Goal: Complete application form

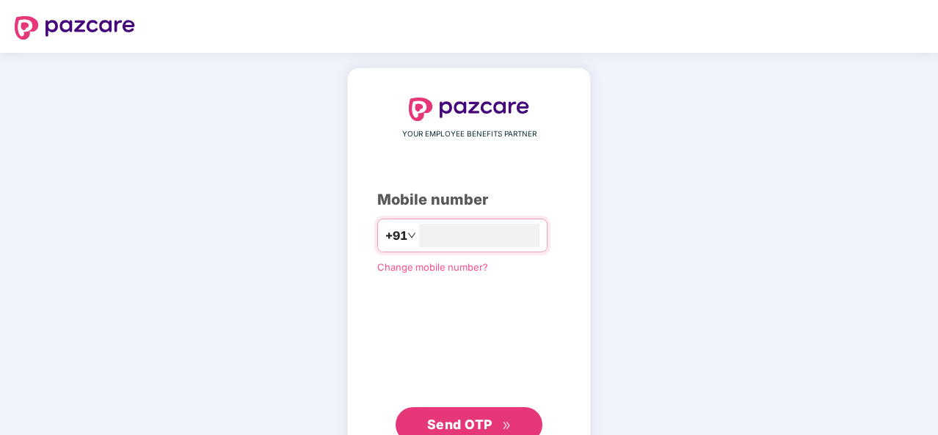
scroll to position [50, 0]
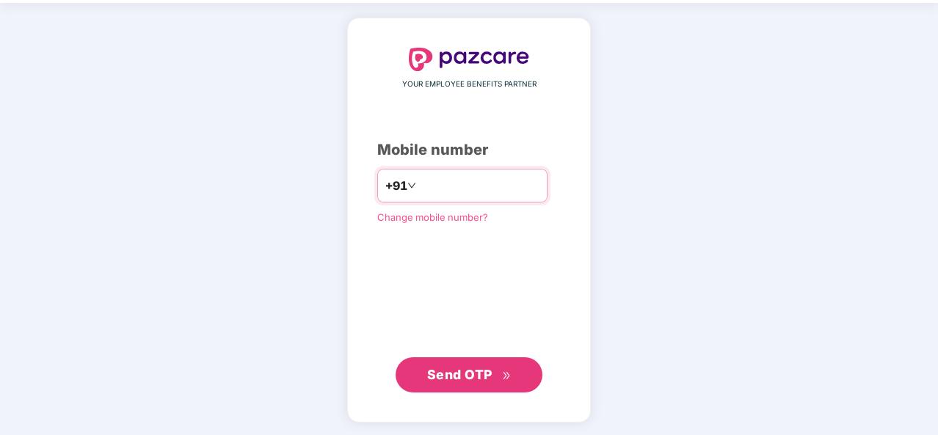
click at [500, 187] on input "**********" at bounding box center [479, 185] width 120 height 23
type input "********"
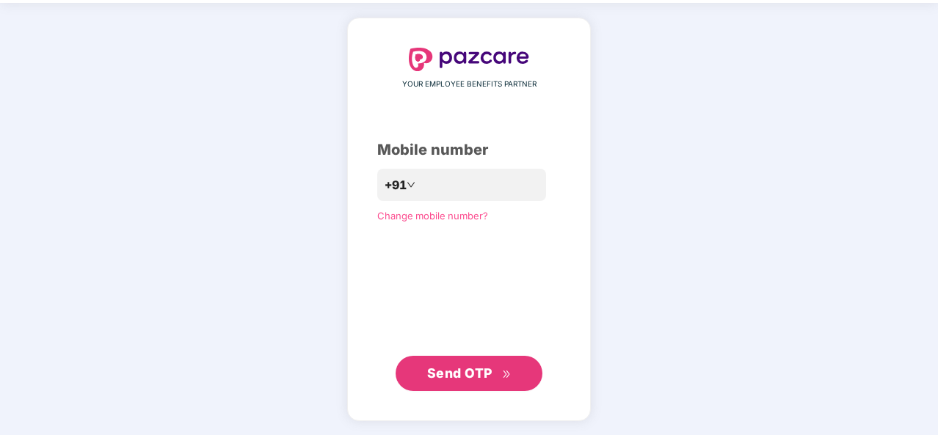
scroll to position [49, 0]
click at [470, 378] on span "Send OTP" at bounding box center [459, 373] width 65 height 15
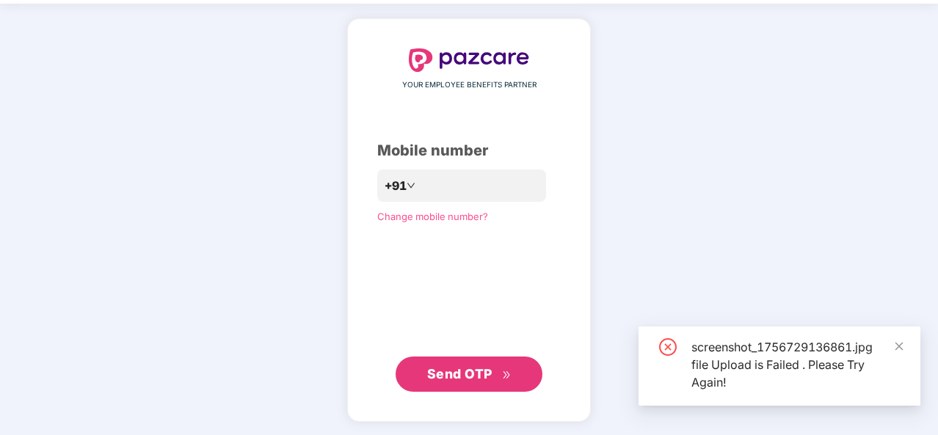
click at [483, 376] on span "Send OTP" at bounding box center [459, 373] width 65 height 15
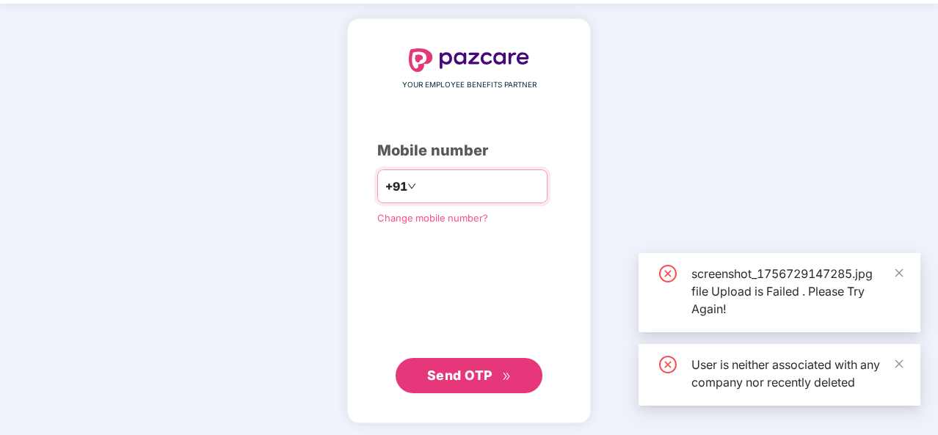
click at [514, 190] on input "**********" at bounding box center [479, 186] width 120 height 23
type input "*"
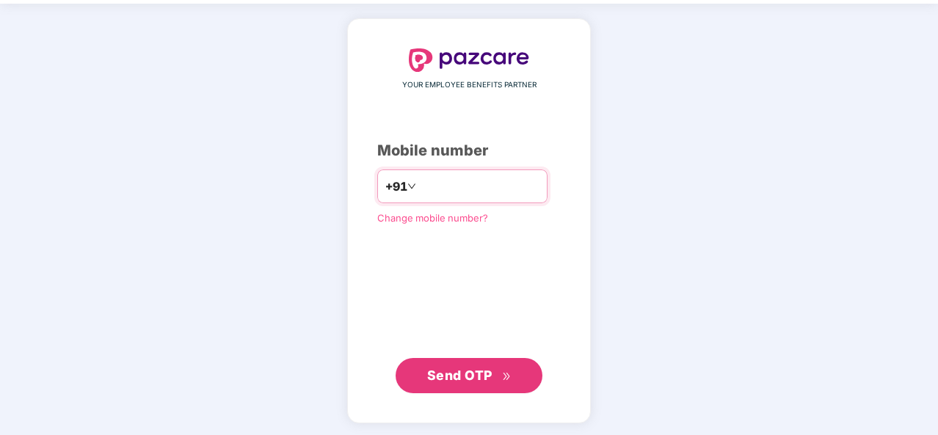
type input "**********"
click at [455, 376] on span "Send OTP" at bounding box center [459, 375] width 65 height 15
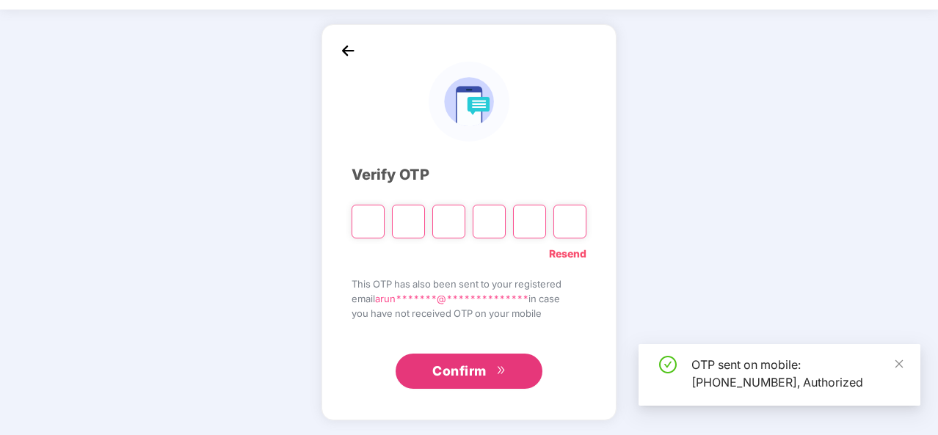
scroll to position [43, 0]
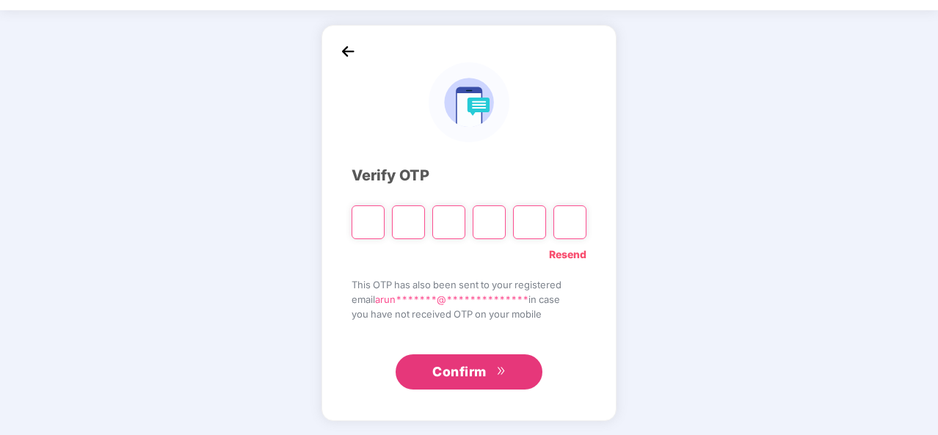
type input "*"
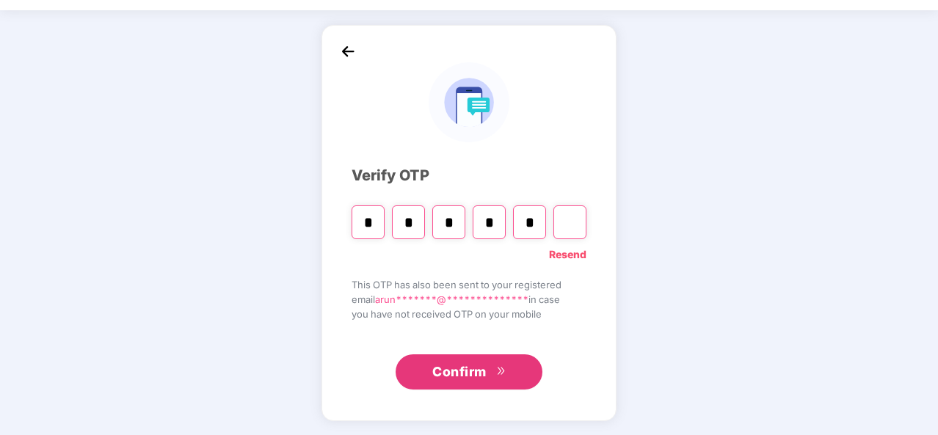
type input "*"
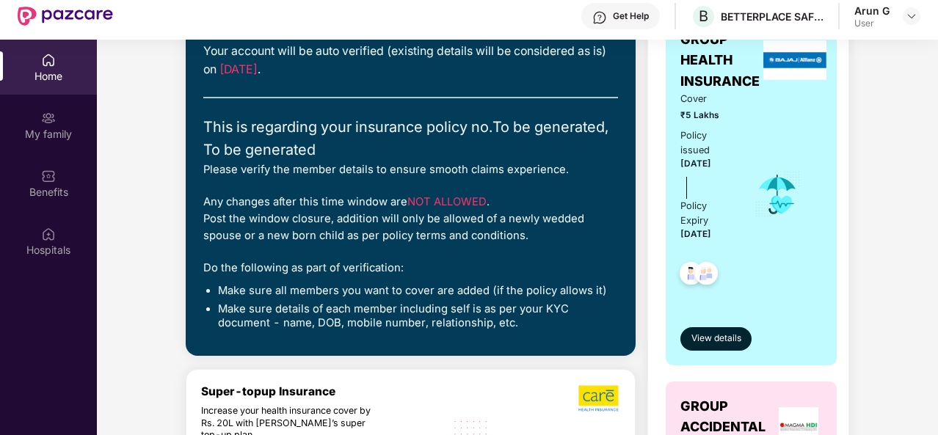
scroll to position [158, 0]
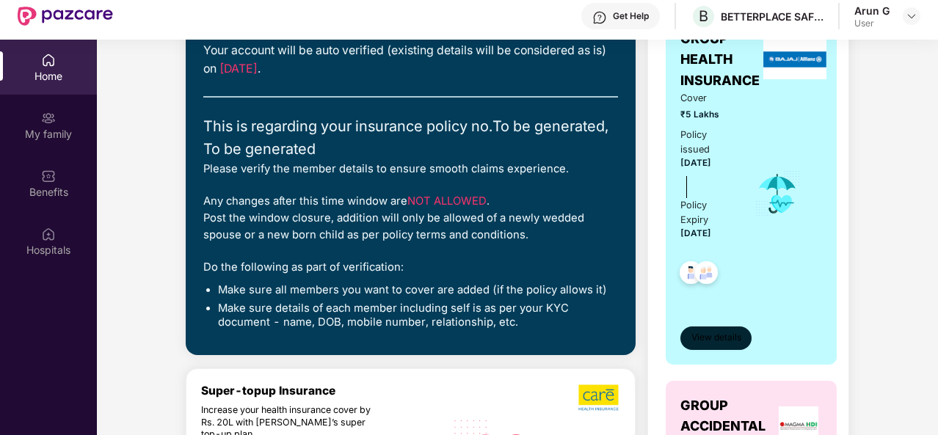
click at [720, 340] on span "View details" at bounding box center [716, 338] width 50 height 14
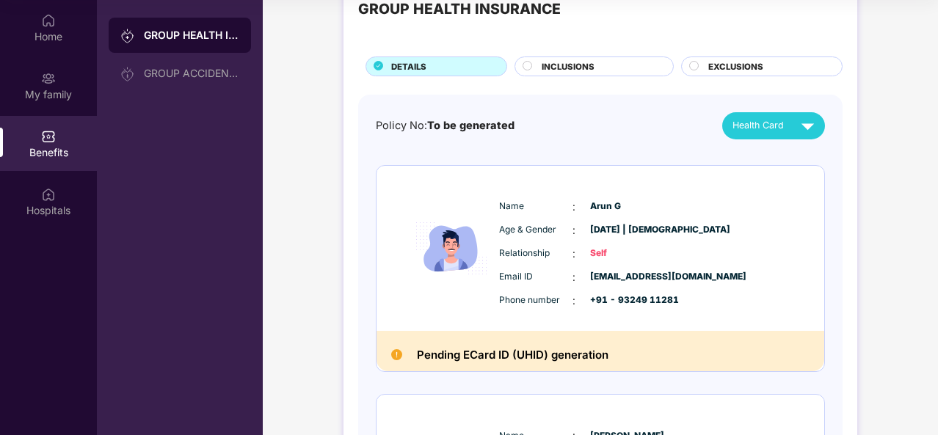
scroll to position [48, 0]
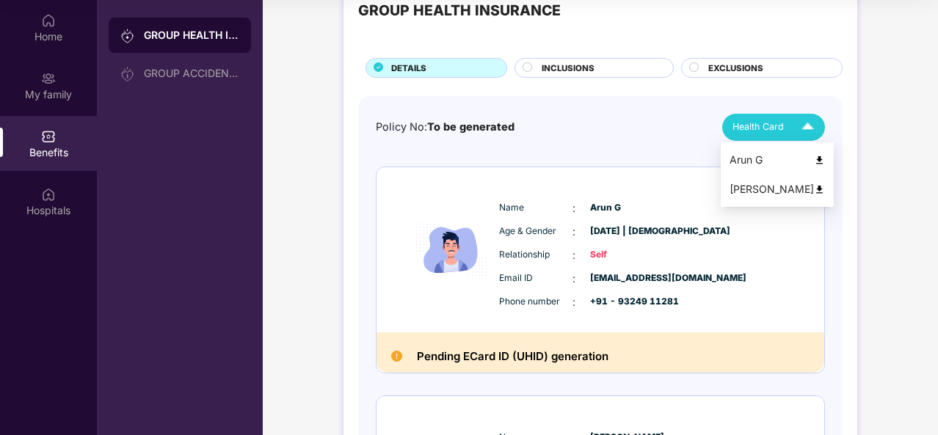
click at [814, 159] on img at bounding box center [819, 160] width 11 height 11
click at [814, 187] on img at bounding box center [819, 189] width 11 height 11
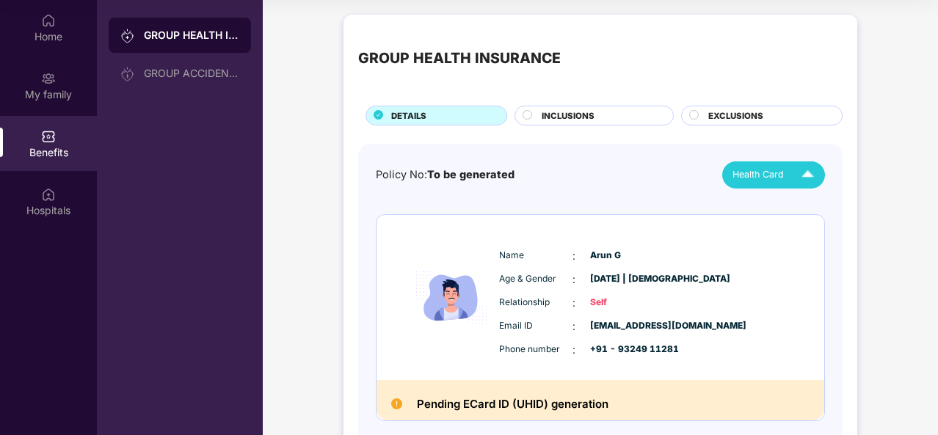
click at [585, 117] on span "INCLUSIONS" at bounding box center [567, 115] width 53 height 13
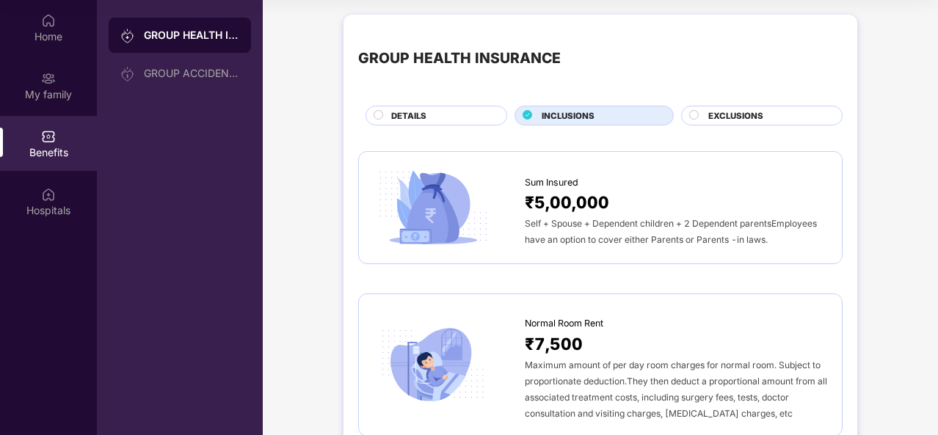
click at [725, 114] on span "EXCLUSIONS" at bounding box center [735, 115] width 55 height 13
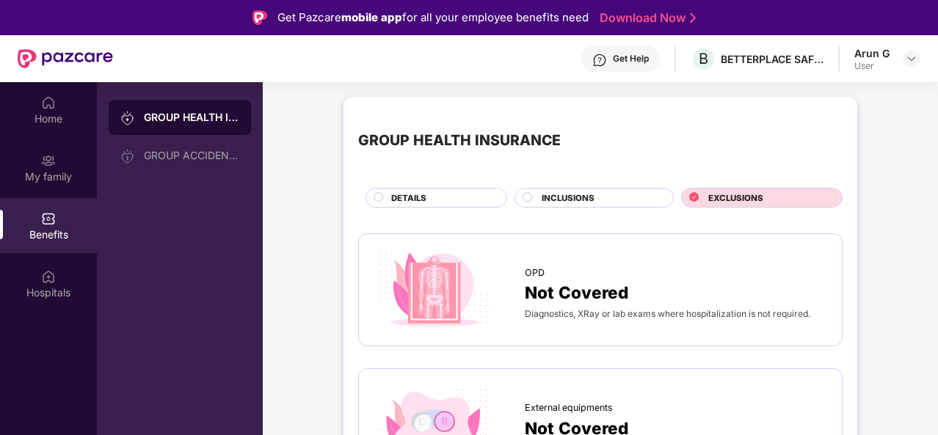
click at [538, 194] on div "INCLUSIONS" at bounding box center [599, 198] width 131 height 15
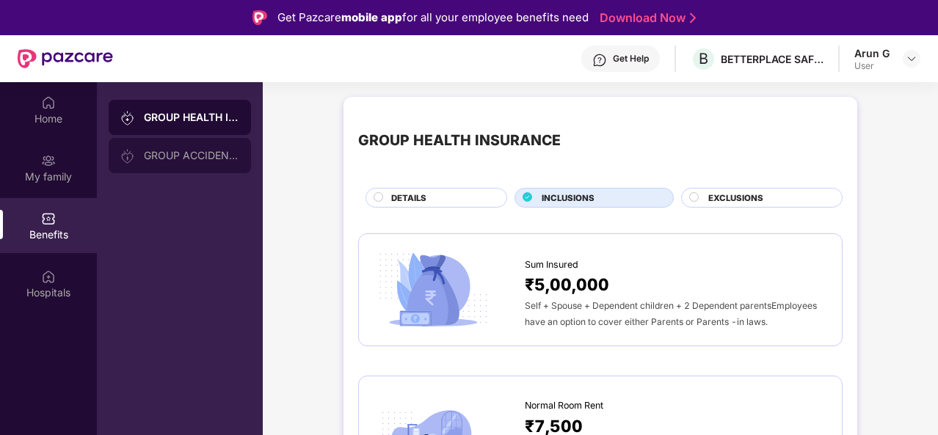
click at [175, 150] on div "GROUP ACCIDENTAL INSURANCE" at bounding box center [191, 156] width 95 height 12
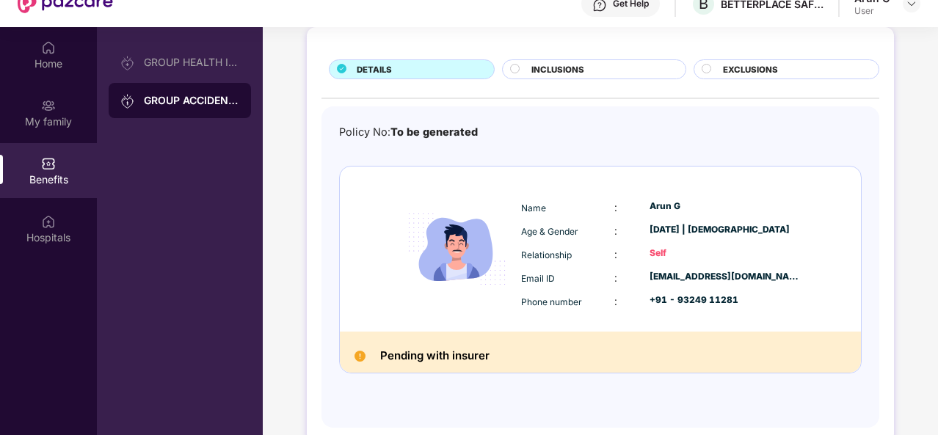
scroll to position [56, 0]
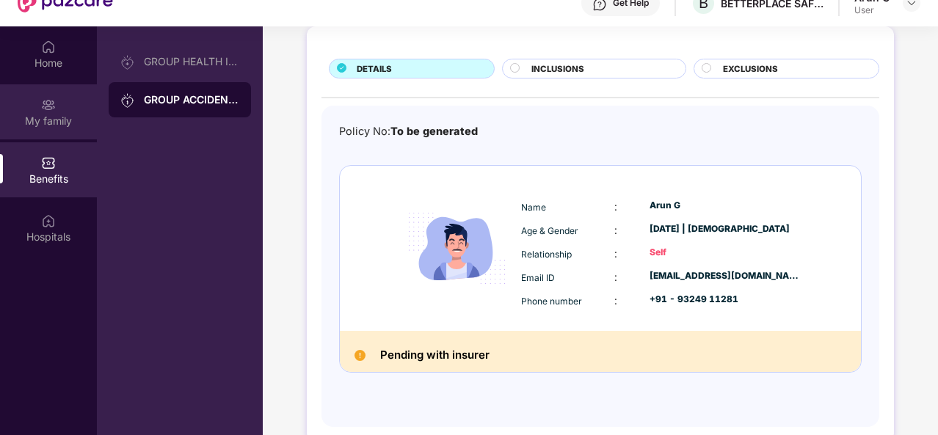
click at [56, 109] on div "My family" at bounding box center [48, 111] width 97 height 55
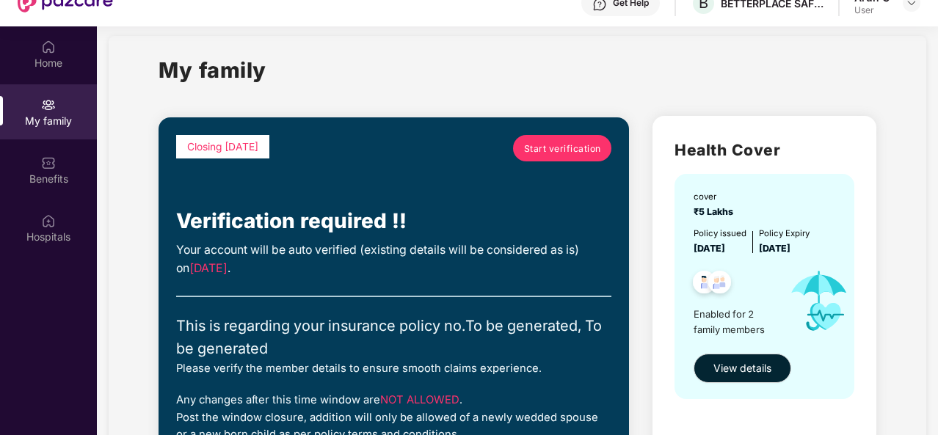
scroll to position [16, 0]
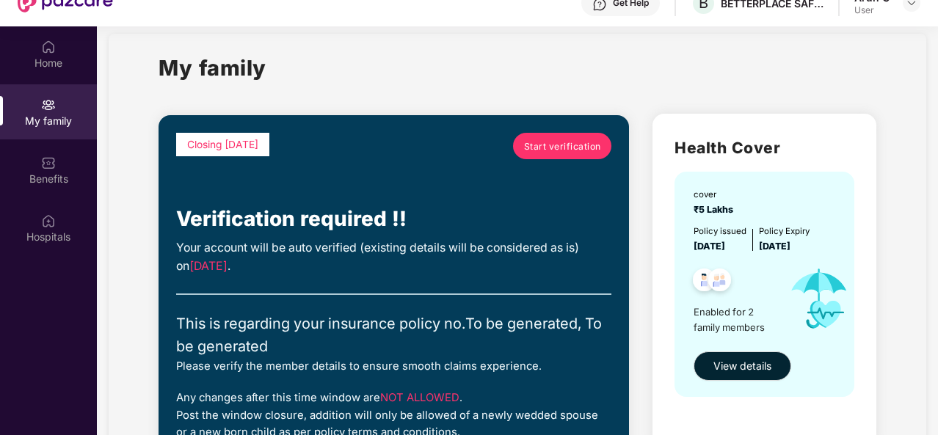
click at [538, 145] on span "Start verification" at bounding box center [562, 146] width 77 height 14
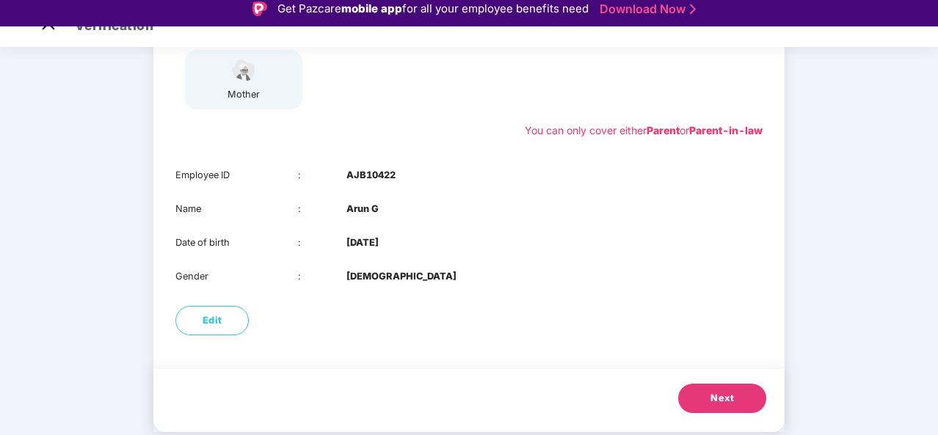
scroll to position [35, 0]
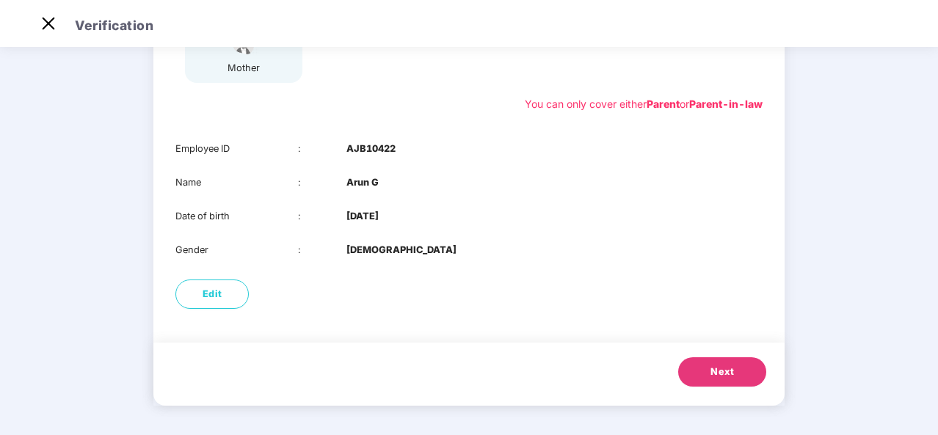
click at [706, 367] on button "Next" at bounding box center [722, 371] width 88 height 29
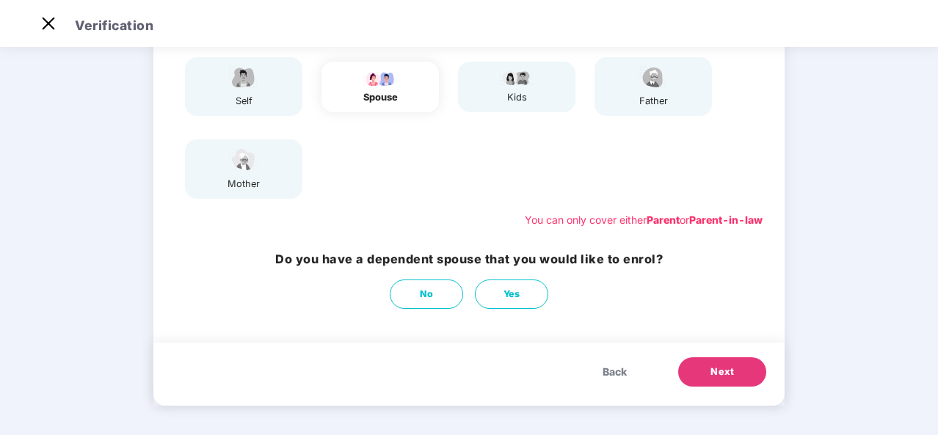
scroll to position [149, 0]
click at [616, 365] on span "Back" at bounding box center [614, 372] width 24 height 16
